Goal: Information Seeking & Learning: Check status

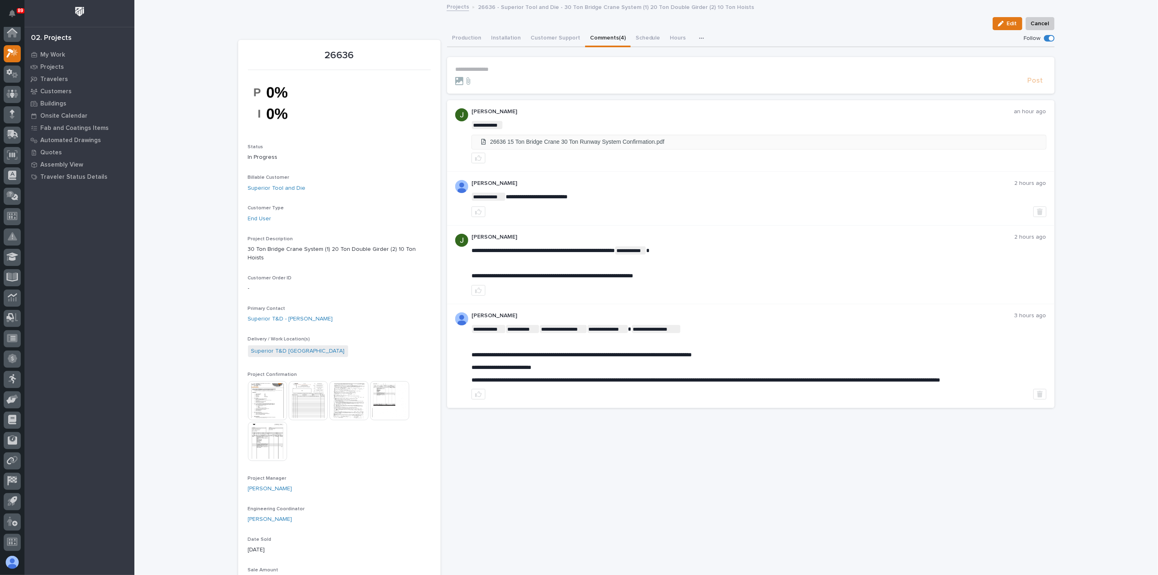
click at [485, 144] on li "26636 15 Ton Bridge Crane 30 Ton Runway System Confirmation.pdf" at bounding box center [759, 141] width 574 height 13
click at [255, 395] on img at bounding box center [267, 400] width 39 height 39
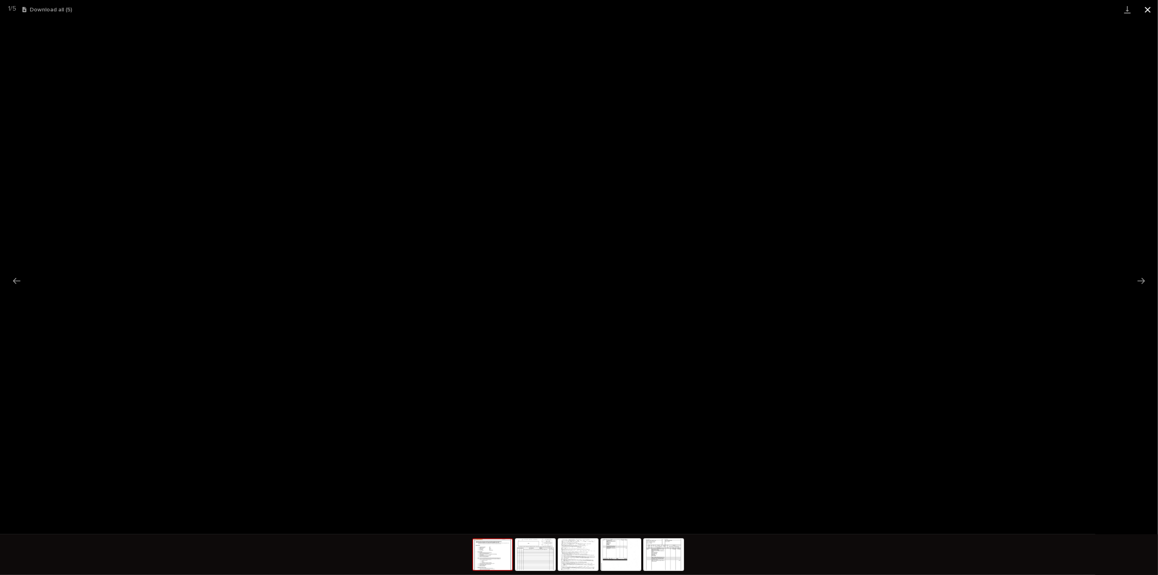
click at [1143, 12] on button "Close gallery" at bounding box center [1148, 9] width 20 height 19
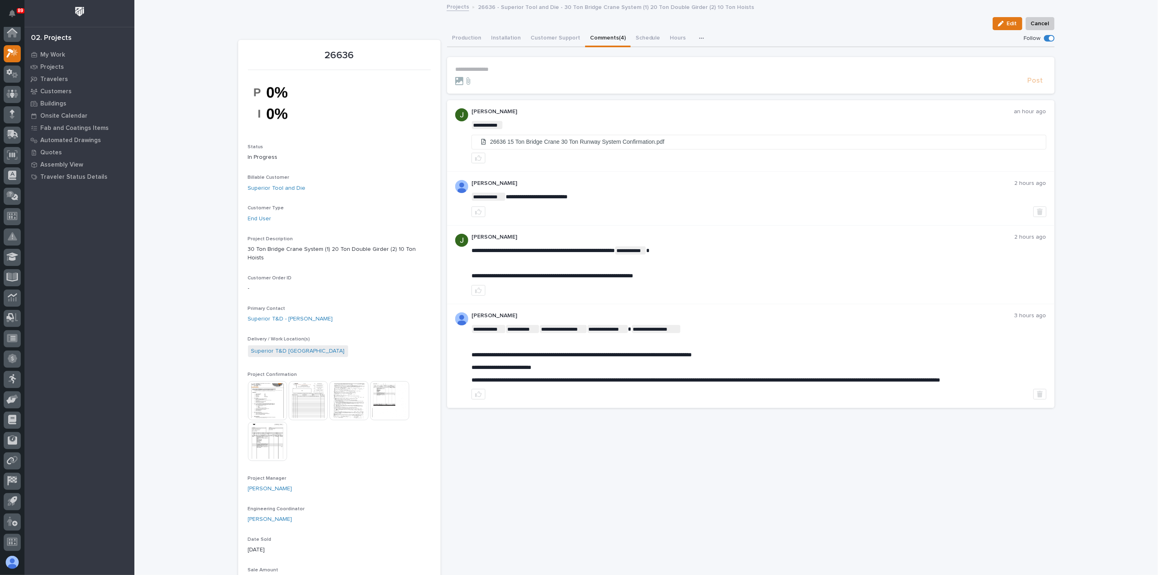
click at [383, 398] on img at bounding box center [389, 400] width 39 height 39
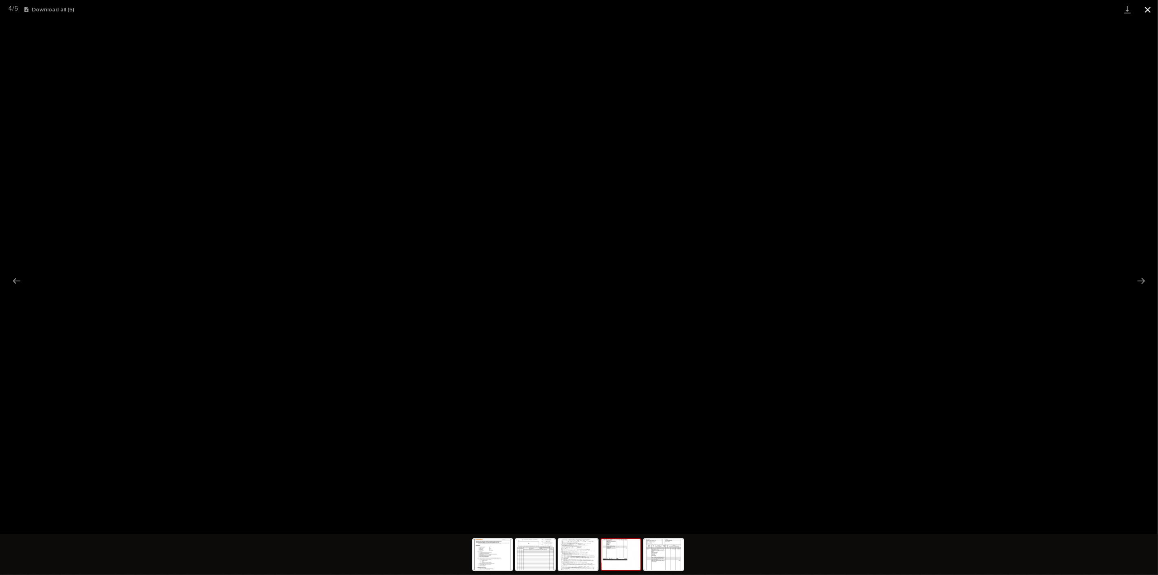
click at [1146, 11] on button "Close gallery" at bounding box center [1148, 9] width 20 height 19
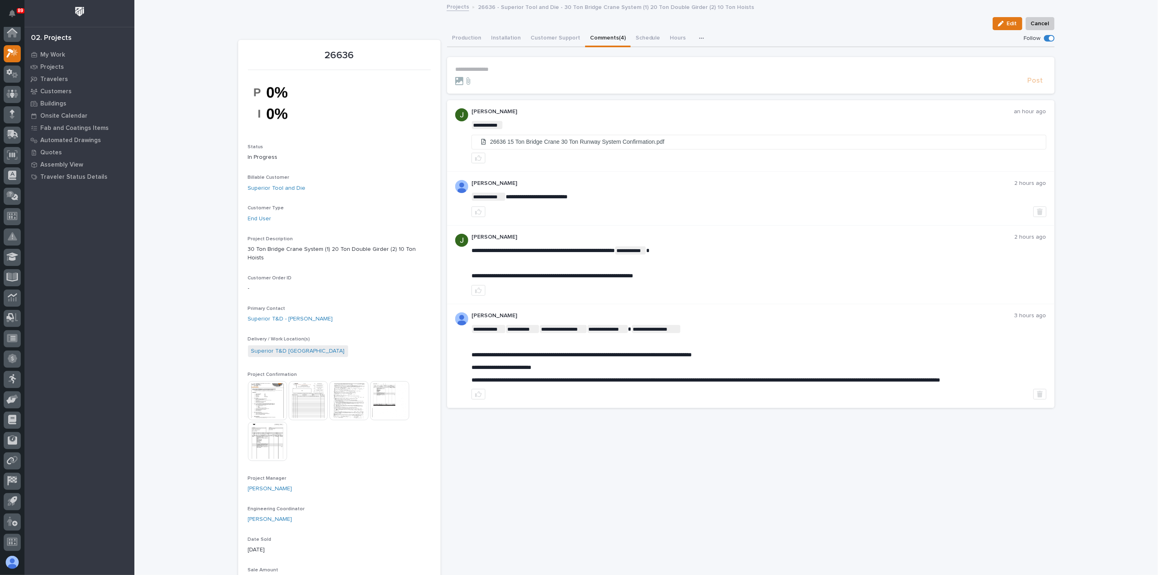
click at [269, 447] on img at bounding box center [267, 441] width 39 height 39
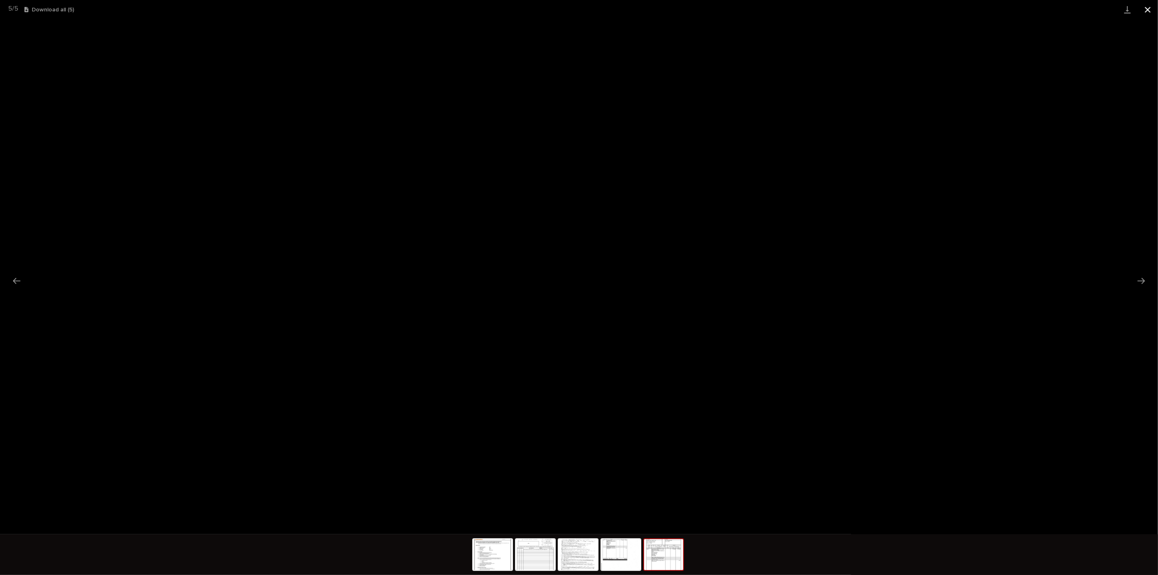
click at [1147, 7] on button "Close gallery" at bounding box center [1148, 9] width 20 height 19
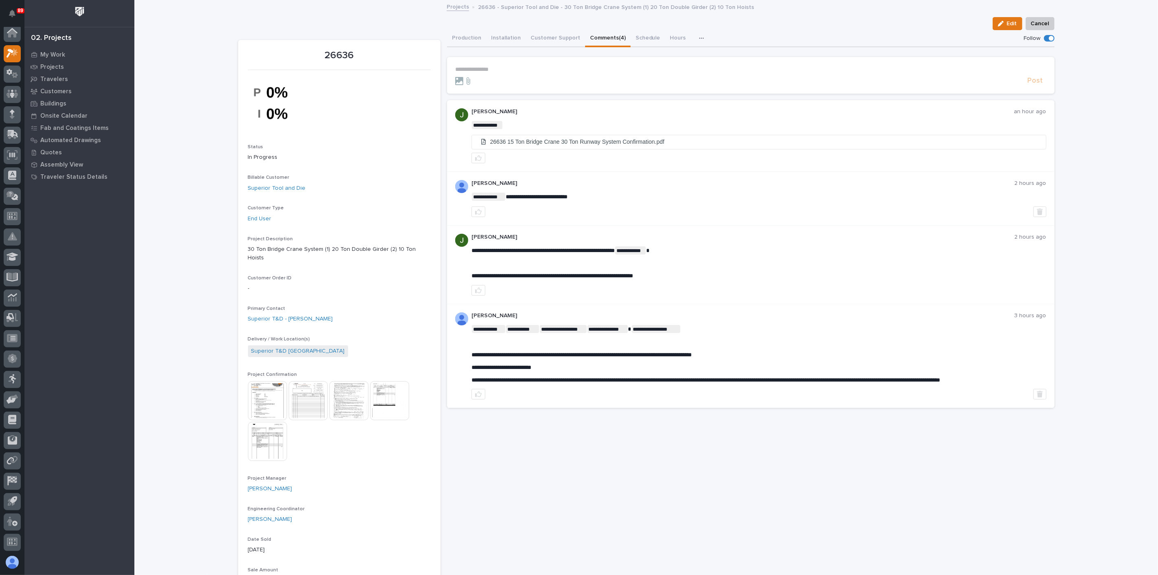
click at [478, 62] on section "**********" at bounding box center [751, 75] width 608 height 37
click at [475, 68] on p "**********" at bounding box center [750, 69] width 591 height 7
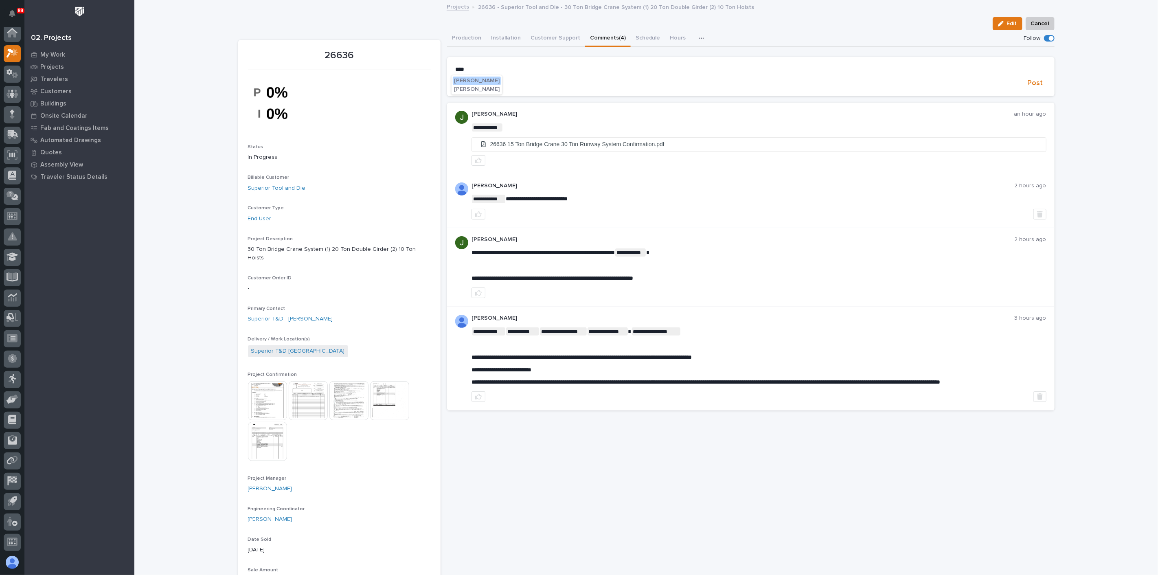
click at [480, 81] on span "Jim Hartung" at bounding box center [477, 81] width 46 height 6
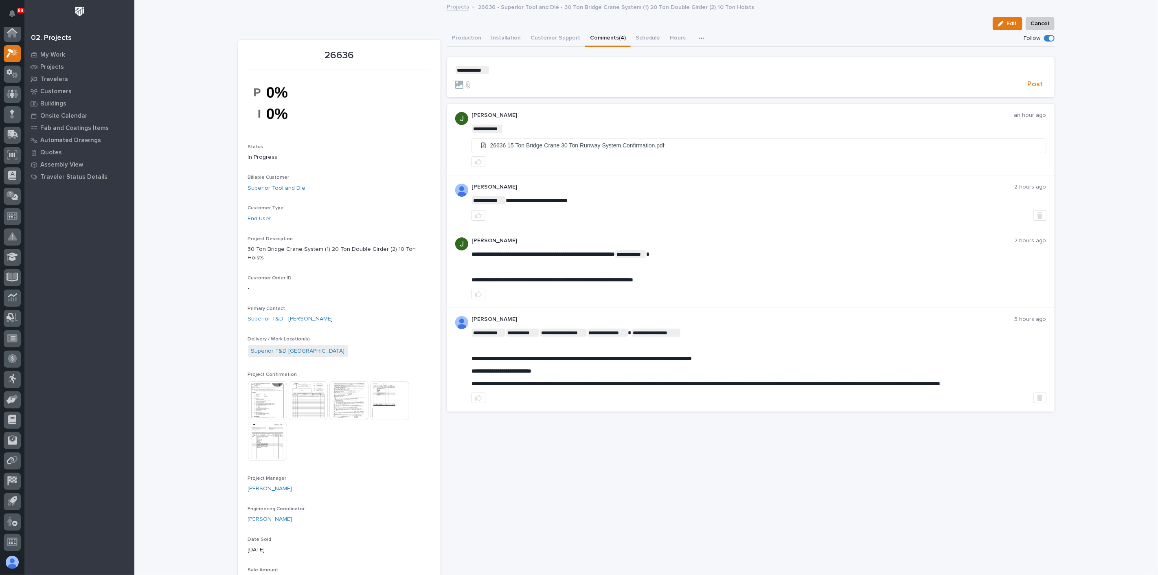
click at [511, 73] on p "**********" at bounding box center [750, 70] width 591 height 8
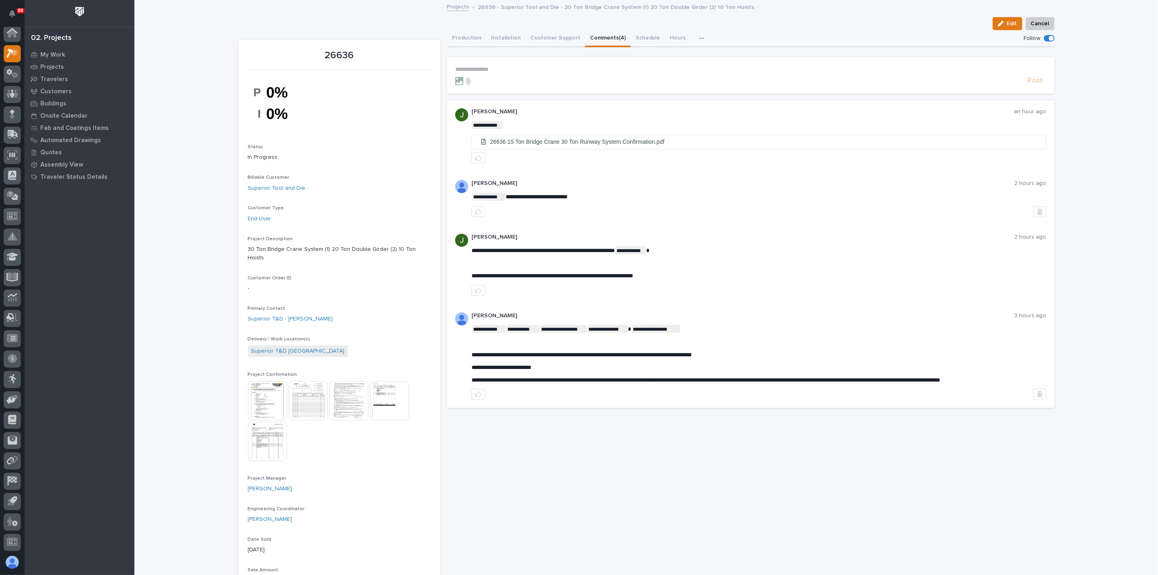
click at [792, 426] on div "**********" at bounding box center [751, 573] width 608 height 1087
click at [276, 397] on img at bounding box center [267, 400] width 39 height 39
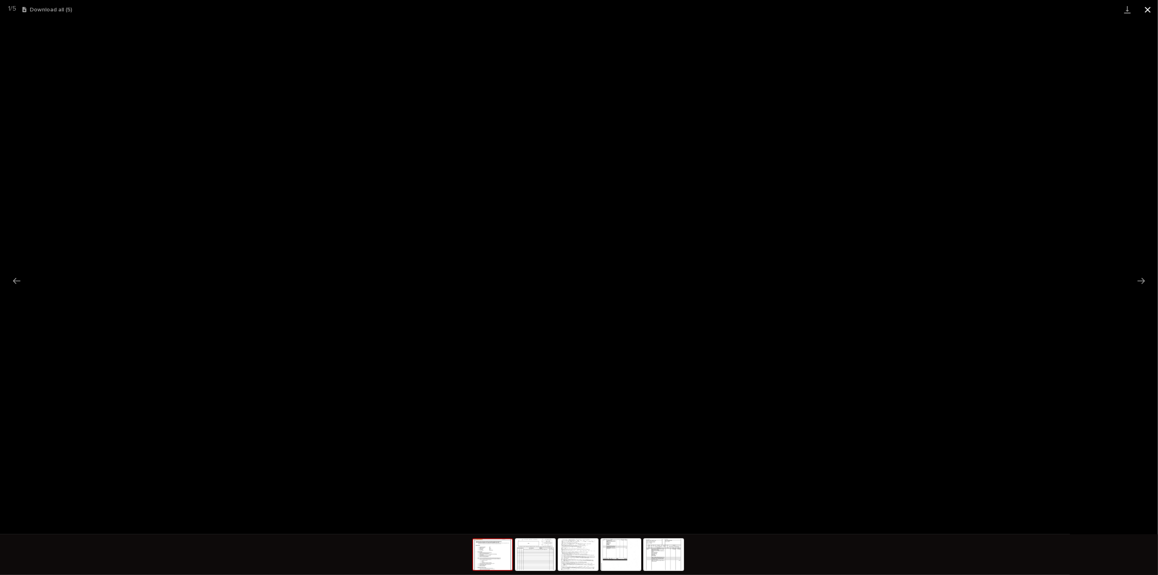
click at [1145, 11] on button "Close gallery" at bounding box center [1148, 9] width 20 height 19
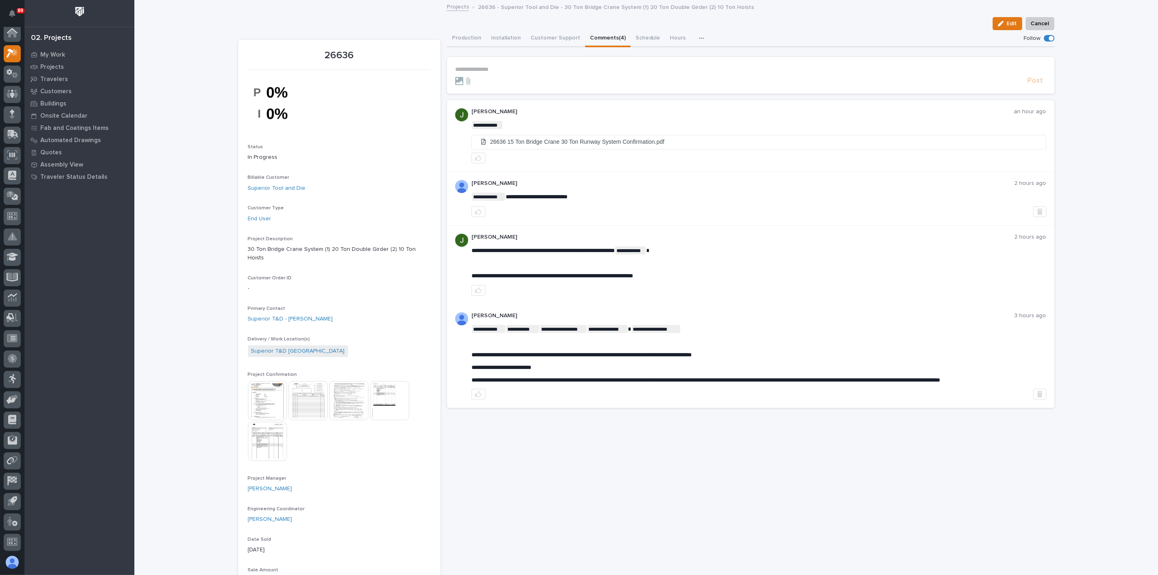
click at [393, 399] on img at bounding box center [389, 400] width 39 height 39
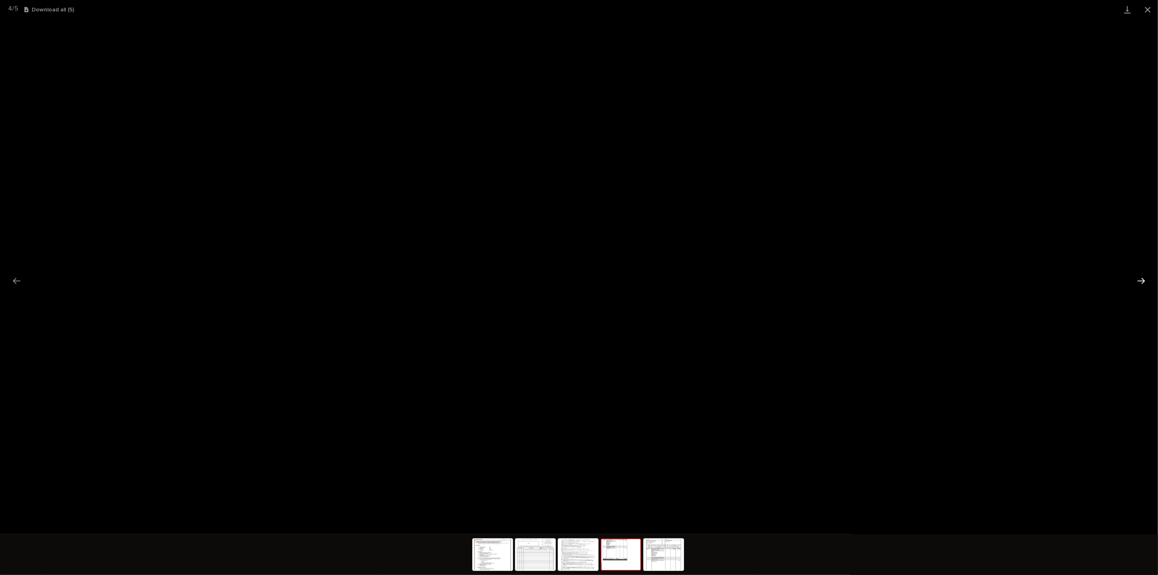
click at [1136, 278] on button "Next slide" at bounding box center [1141, 281] width 17 height 16
click at [1148, 7] on button "Close gallery" at bounding box center [1148, 9] width 20 height 19
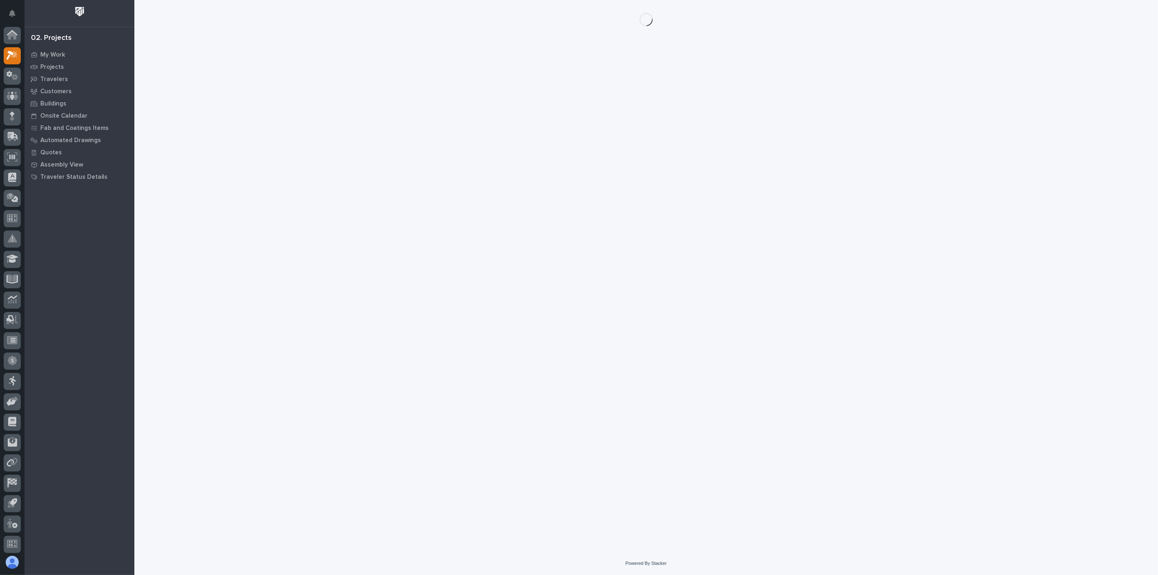
scroll to position [2, 0]
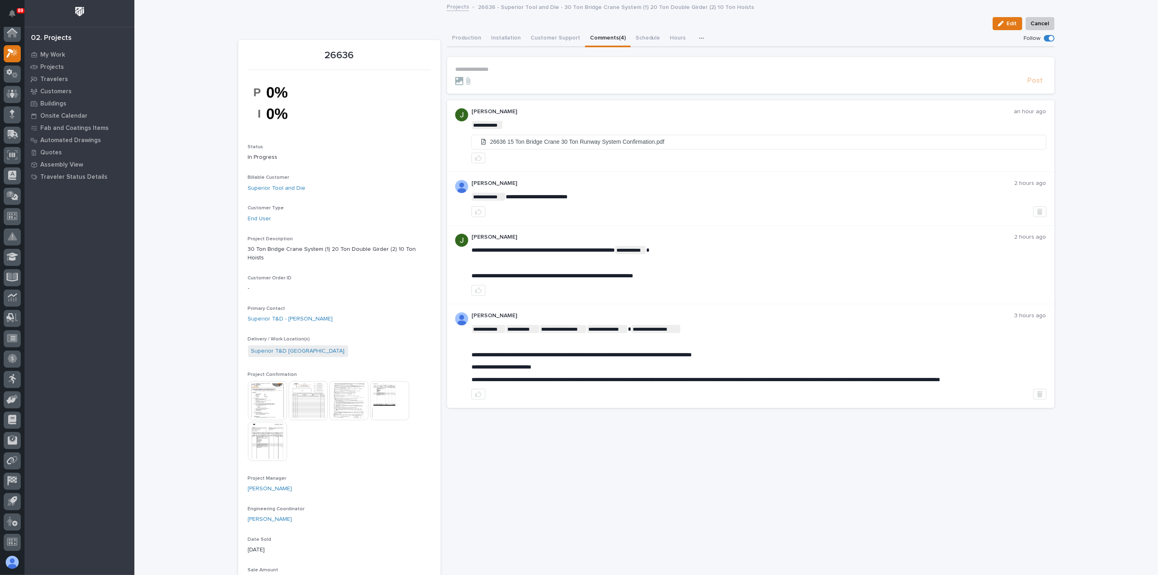
click at [268, 400] on img at bounding box center [267, 400] width 39 height 39
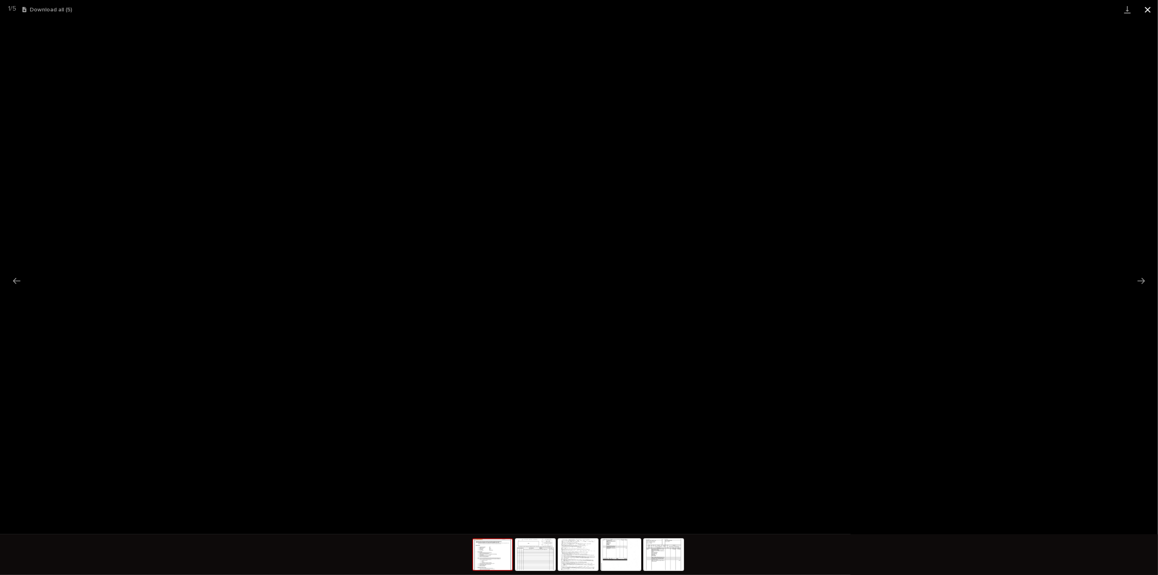
click at [1148, 9] on button "Close gallery" at bounding box center [1148, 9] width 20 height 19
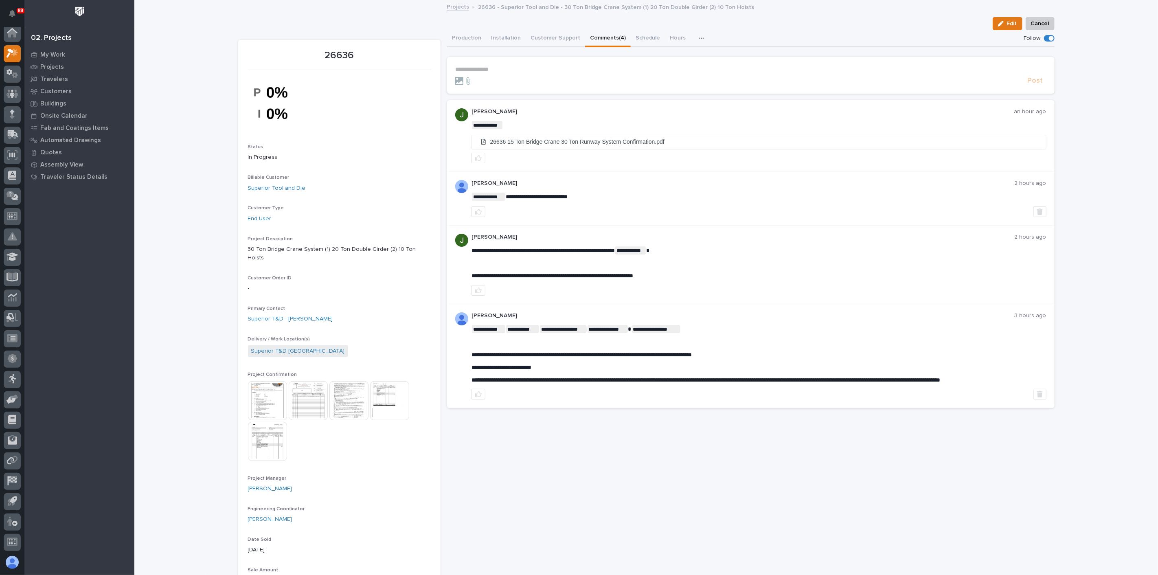
click at [309, 404] on img at bounding box center [308, 400] width 39 height 39
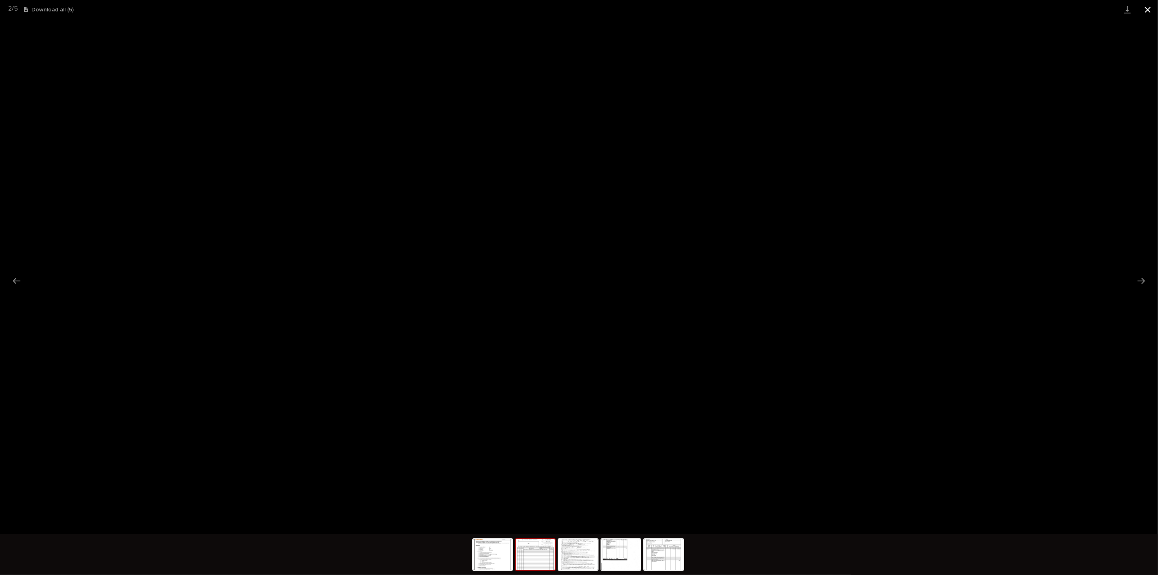
click at [1149, 10] on button "Close gallery" at bounding box center [1148, 9] width 20 height 19
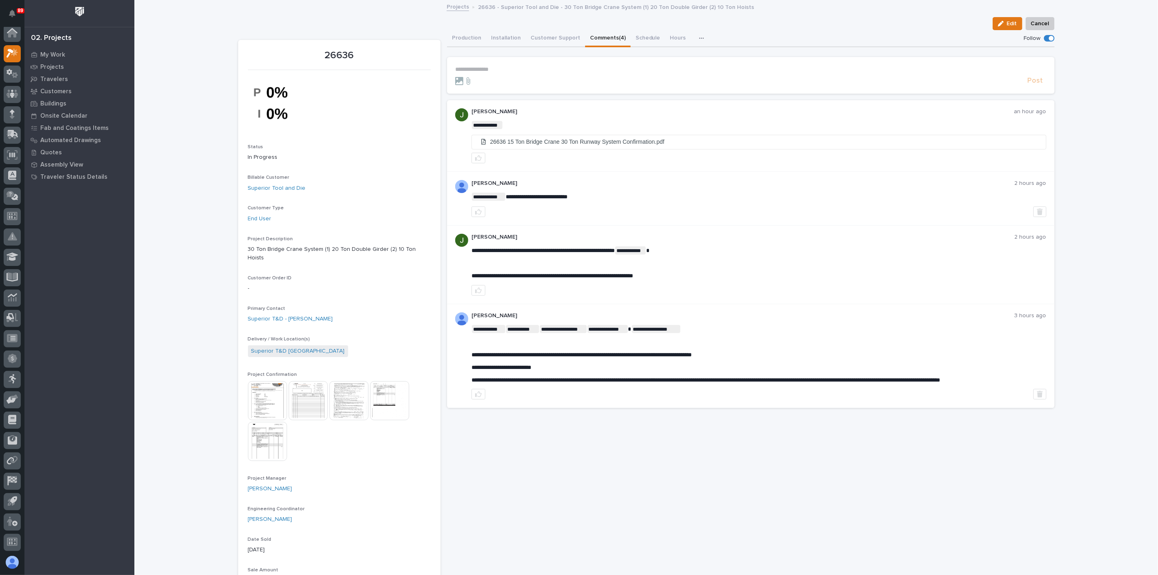
click at [355, 387] on img at bounding box center [348, 400] width 39 height 39
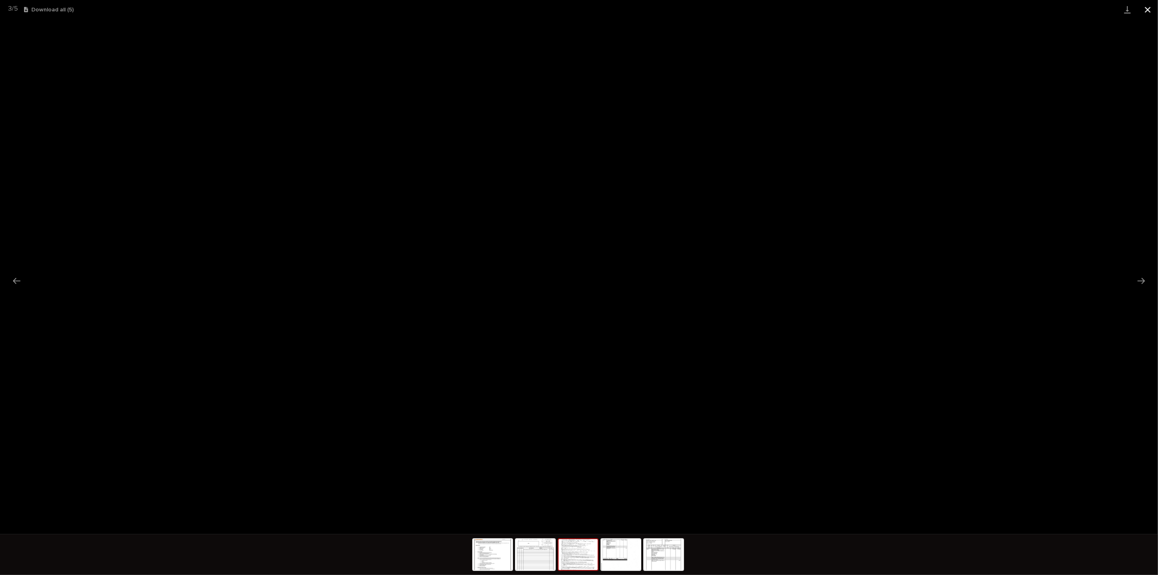
click at [1151, 7] on button "Close gallery" at bounding box center [1148, 9] width 20 height 19
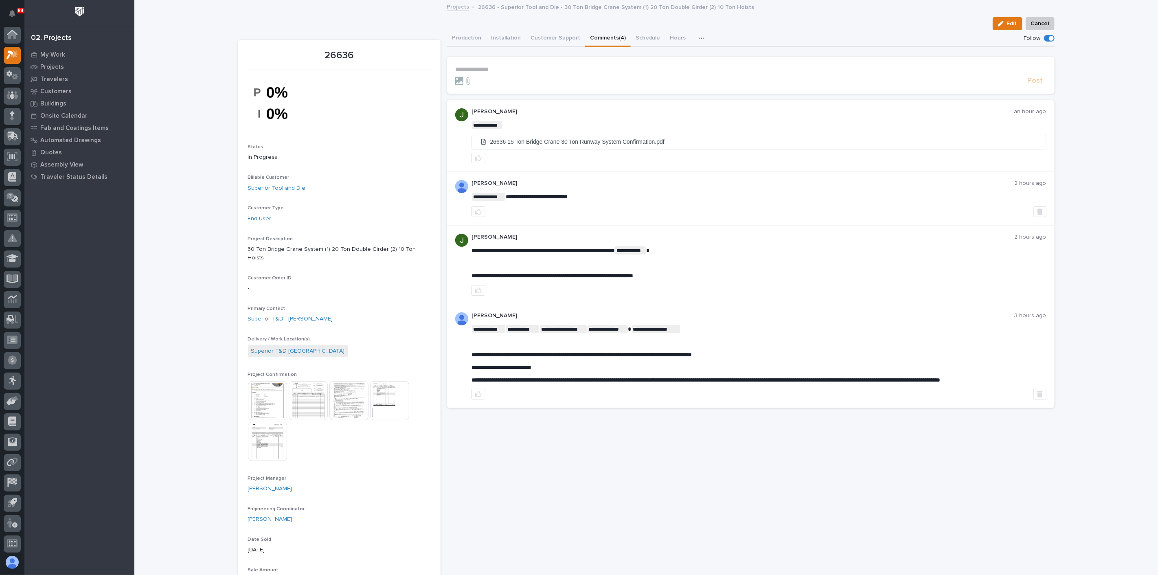
scroll to position [0, 0]
click at [594, 37] on button "Comments (4)" at bounding box center [608, 38] width 46 height 17
click at [452, 36] on button "Production" at bounding box center [466, 38] width 39 height 17
click at [535, 139] on li "26636 15 Ton Bridge Crane 30 Ton Runway System Confirmation.pdf" at bounding box center [759, 141] width 574 height 13
click at [456, 33] on button "Production" at bounding box center [466, 38] width 39 height 17
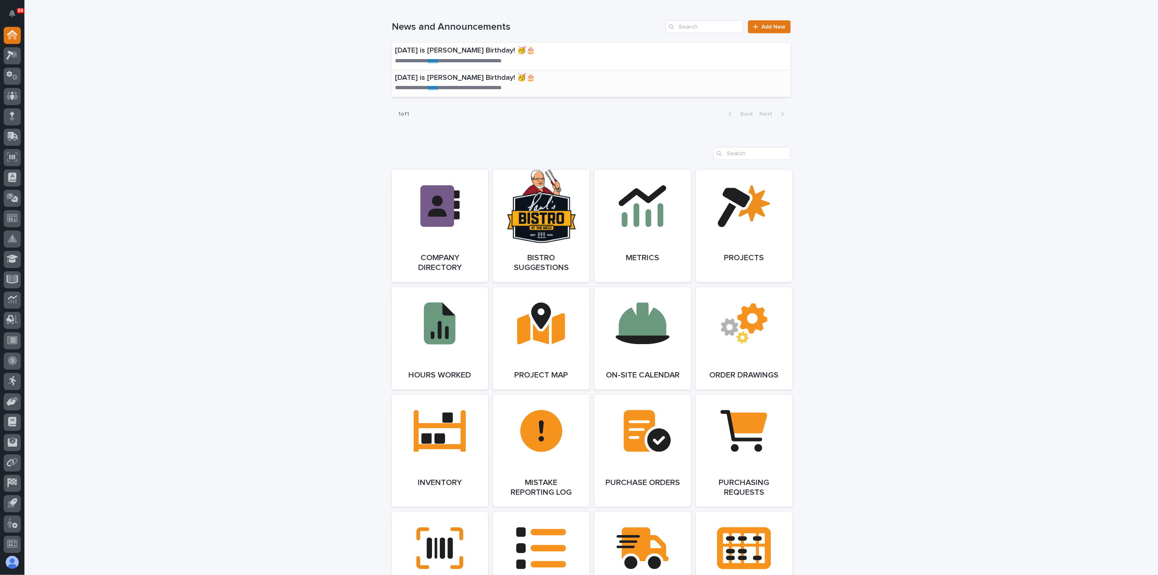
scroll to position [588, 0]
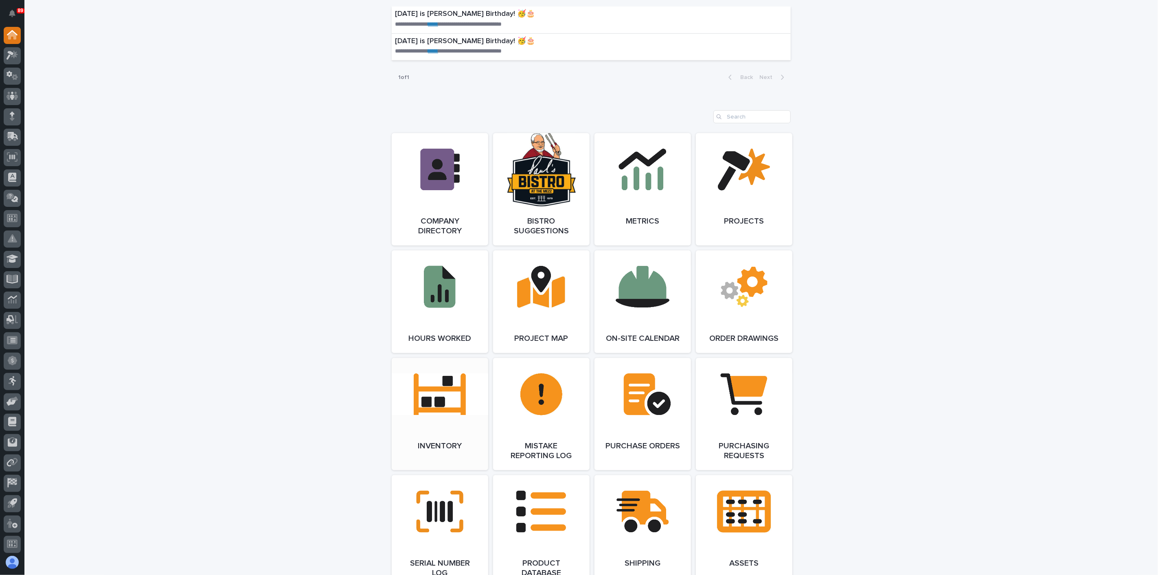
click at [459, 390] on link "Open Link" at bounding box center [440, 414] width 97 height 112
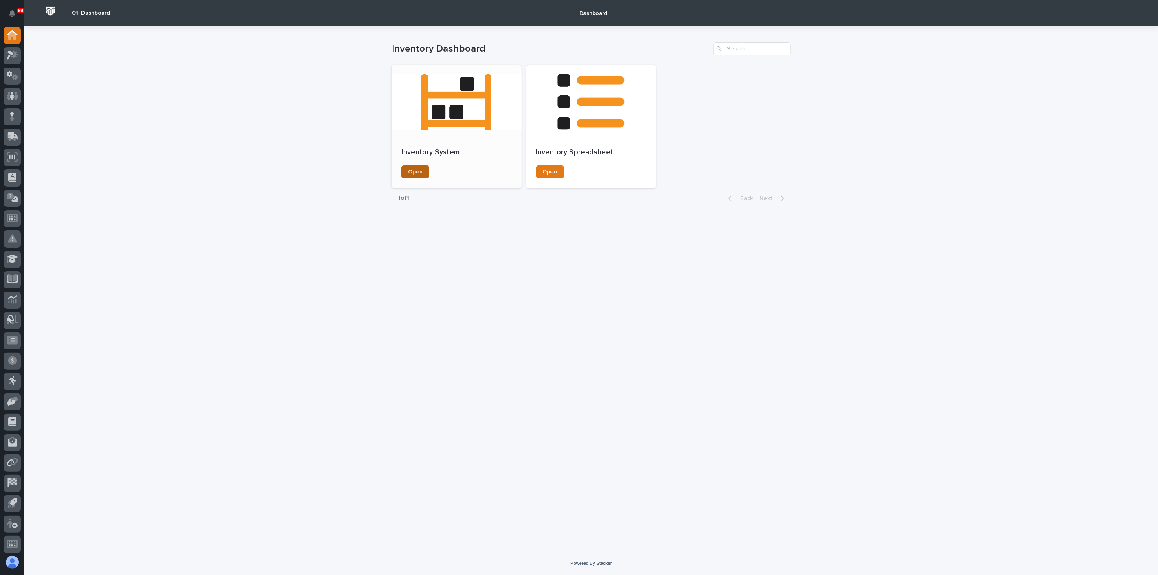
click at [408, 174] on span "Open" at bounding box center [415, 172] width 15 height 6
click at [542, 168] on link "Open" at bounding box center [550, 171] width 28 height 13
